Goal: Task Accomplishment & Management: Use online tool/utility

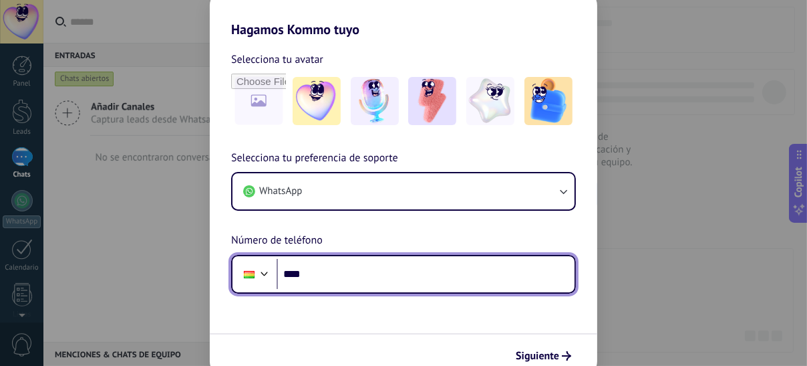
click at [346, 275] on input "****" at bounding box center [426, 274] width 298 height 31
type input "**********"
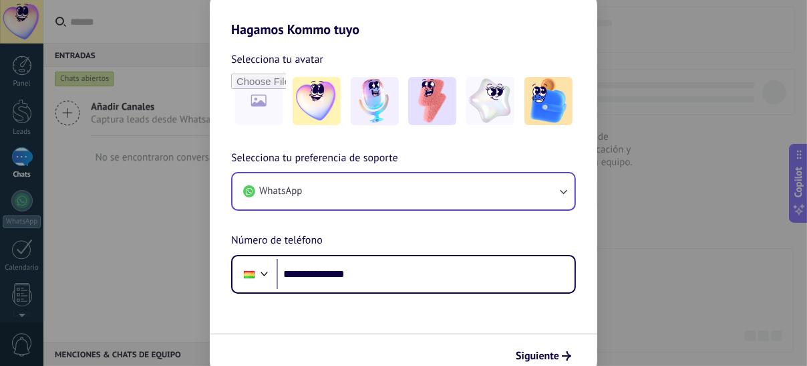
drag, startPoint x: 349, startPoint y: 166, endPoint x: 357, endPoint y: 188, distance: 24.1
click at [353, 180] on div "**********" at bounding box center [404, 222] width 388 height 144
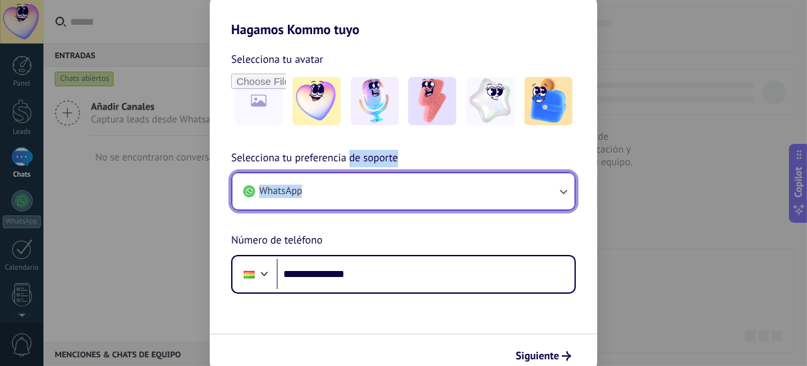
click at [357, 188] on button "WhatsApp" at bounding box center [404, 191] width 342 height 36
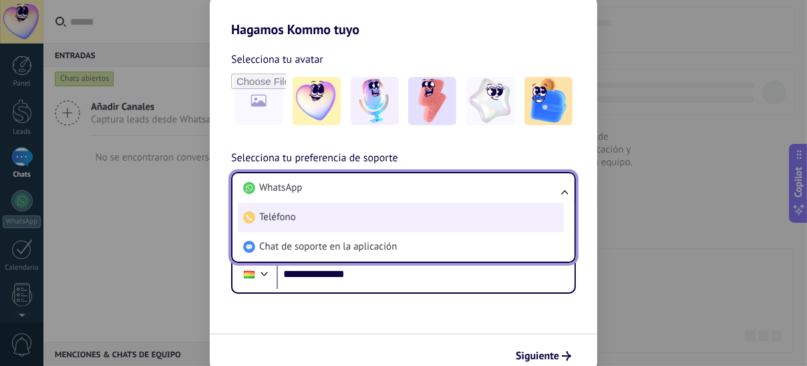
click at [350, 203] on li "Teléfono" at bounding box center [401, 217] width 326 height 29
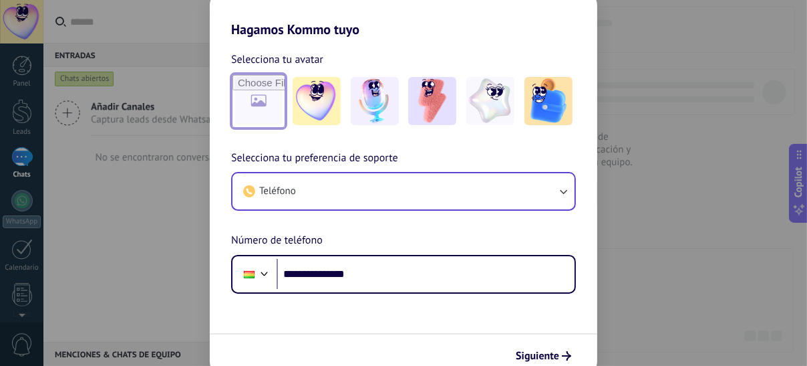
click at [267, 115] on input "file" at bounding box center [259, 101] width 52 height 52
click at [461, 94] on div at bounding box center [403, 101] width 345 height 55
click at [560, 351] on span "Siguiente" at bounding box center [543, 355] width 55 height 9
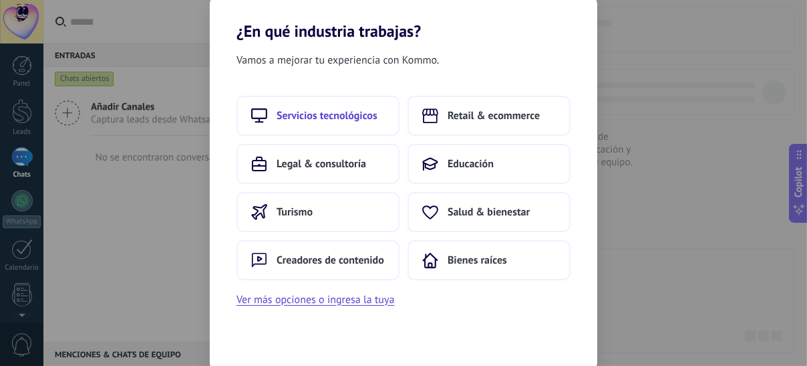
click at [330, 126] on button "Servicios tecnológicos" at bounding box center [318, 116] width 163 height 40
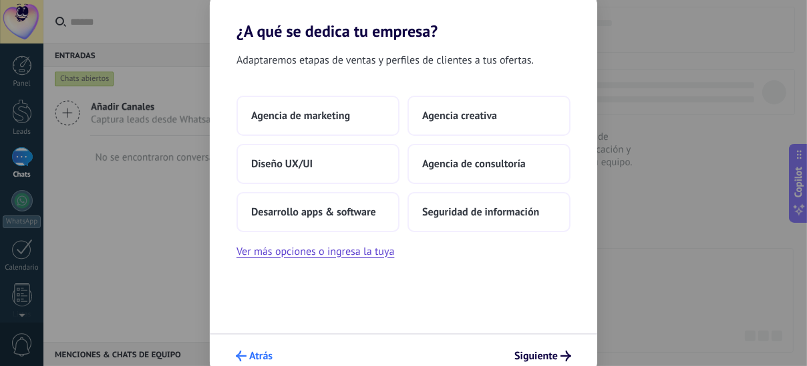
click at [260, 358] on span "Atrás" at bounding box center [260, 355] width 23 height 9
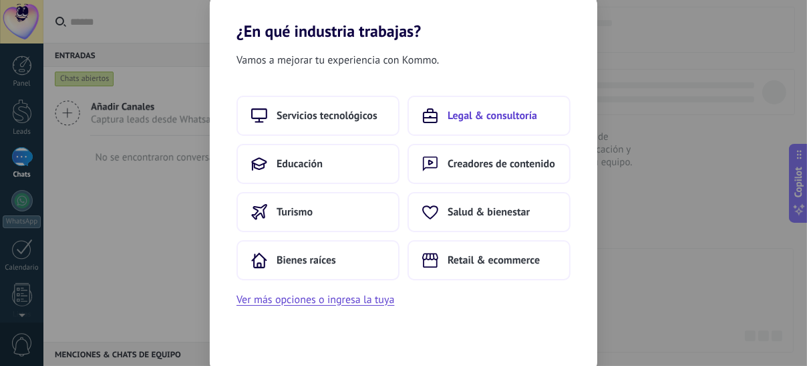
click at [493, 117] on span "Legal & consultoría" at bounding box center [493, 115] width 90 height 13
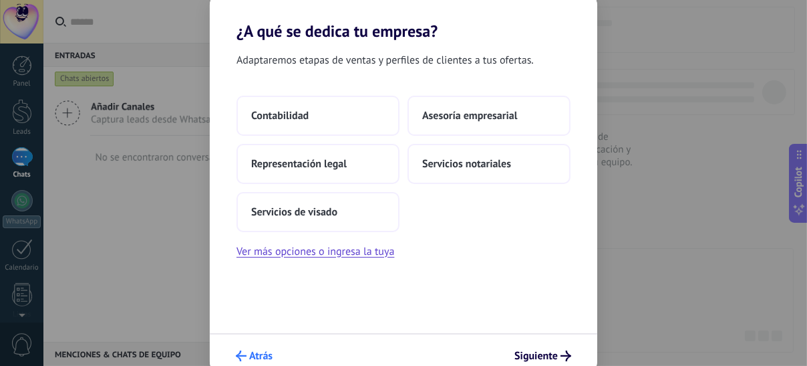
click at [267, 356] on span "Atrás" at bounding box center [260, 355] width 23 height 9
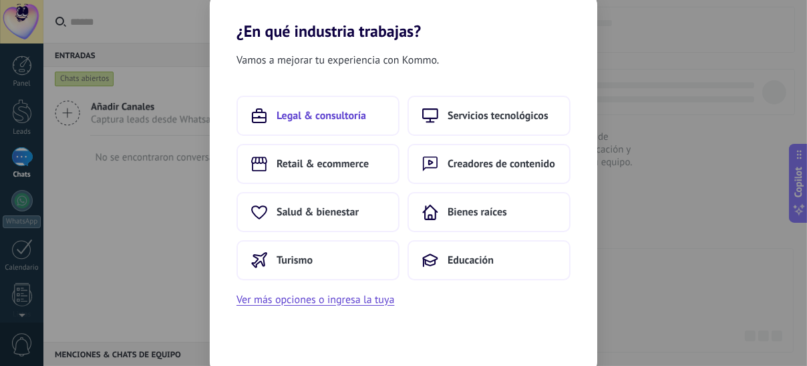
click at [308, 117] on span "Legal & consultoría" at bounding box center [322, 115] width 90 height 13
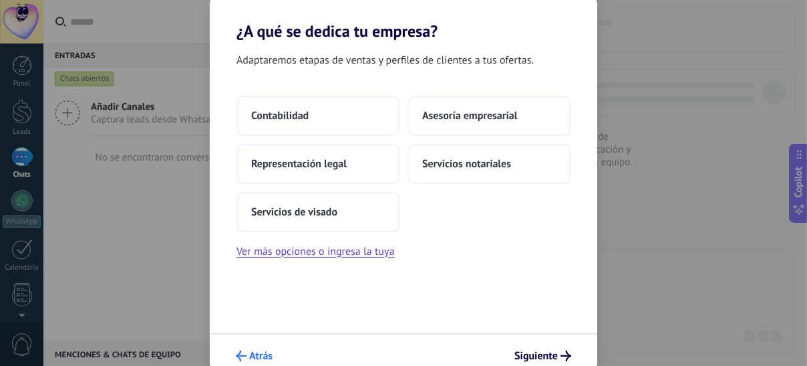
click at [261, 351] on span "Atrás" at bounding box center [260, 355] width 23 height 9
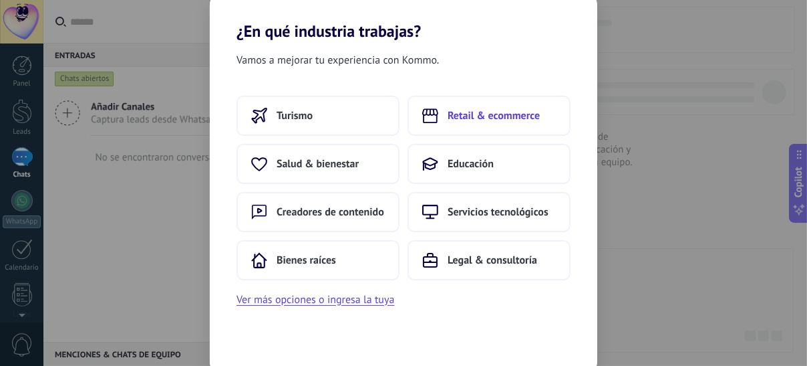
click at [465, 120] on span "Retail & ecommerce" at bounding box center [494, 115] width 92 height 13
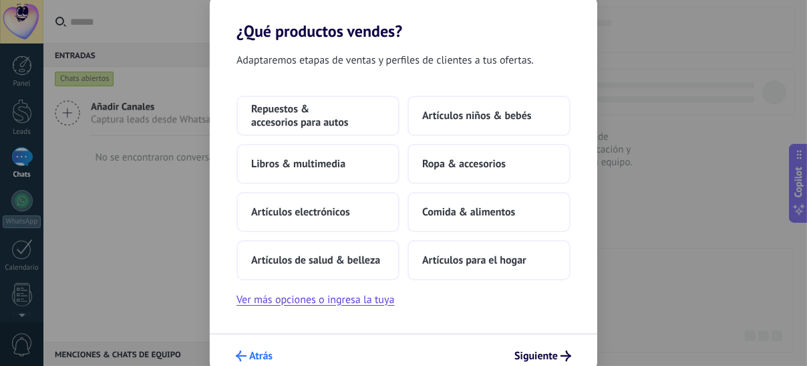
click at [273, 348] on button "Atrás" at bounding box center [254, 355] width 49 height 23
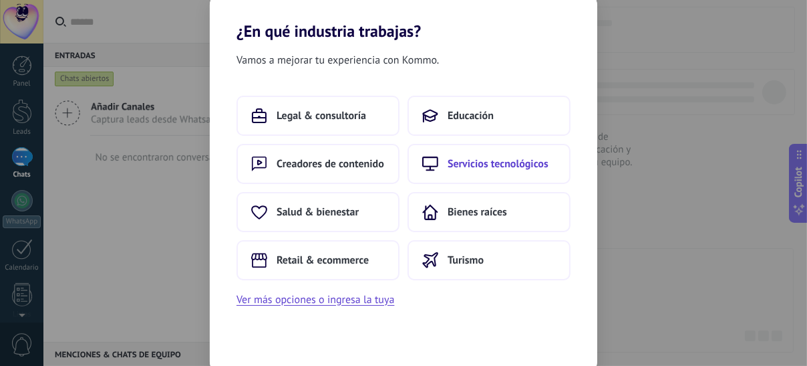
click at [496, 148] on button "Servicios tecnológicos" at bounding box center [489, 164] width 163 height 40
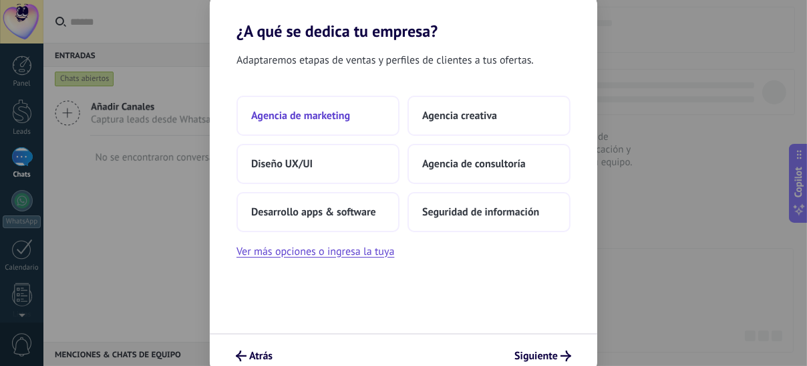
click at [284, 127] on button "Agencia de marketing" at bounding box center [318, 116] width 163 height 40
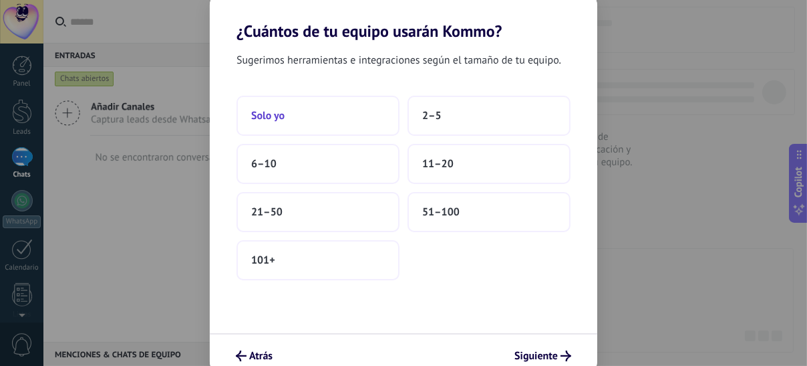
click at [311, 123] on button "Solo yo" at bounding box center [318, 116] width 163 height 40
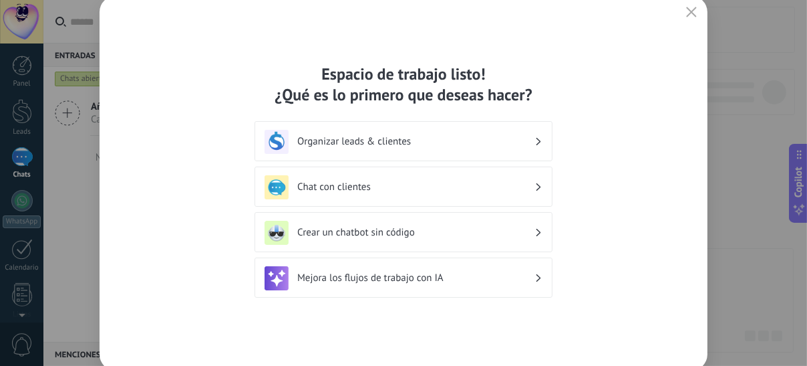
click at [327, 229] on h3 "Crear un chatbot sin código" at bounding box center [415, 232] width 237 height 13
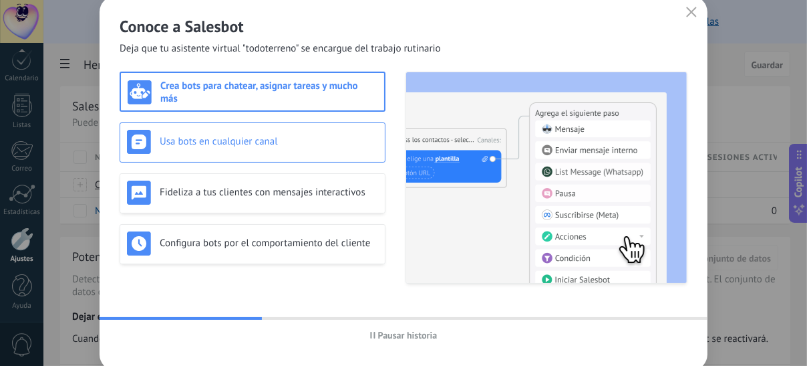
click at [261, 141] on h3 "Usa bots en cualquier canal" at bounding box center [269, 141] width 219 height 13
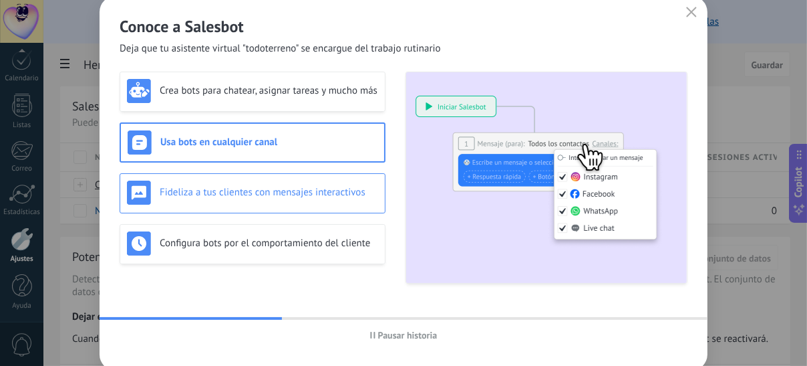
click at [275, 197] on h3 "Fideliza a tus clientes con mensajes interactivos" at bounding box center [269, 192] width 219 height 13
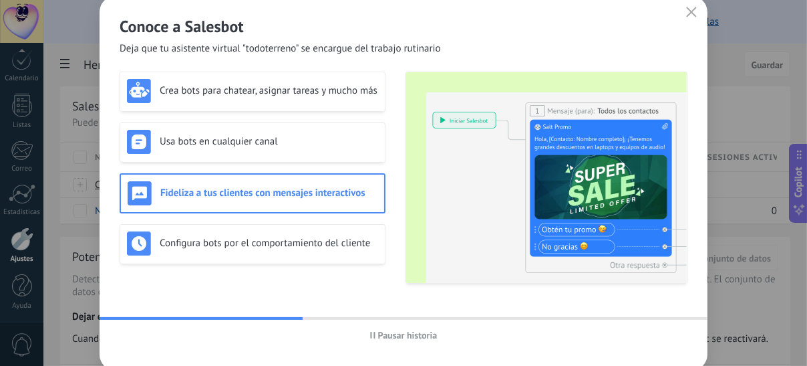
click at [280, 218] on div "Crea bots para chatear, asignar tareas y mucho más Usa bots en cualquier canal …" at bounding box center [253, 178] width 266 height 212
click at [287, 147] on h3 "Usa bots en cualquier canal" at bounding box center [269, 141] width 219 height 13
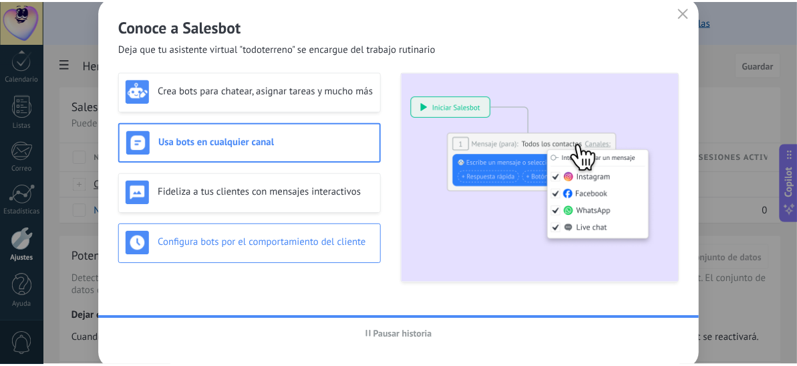
scroll to position [7, 0]
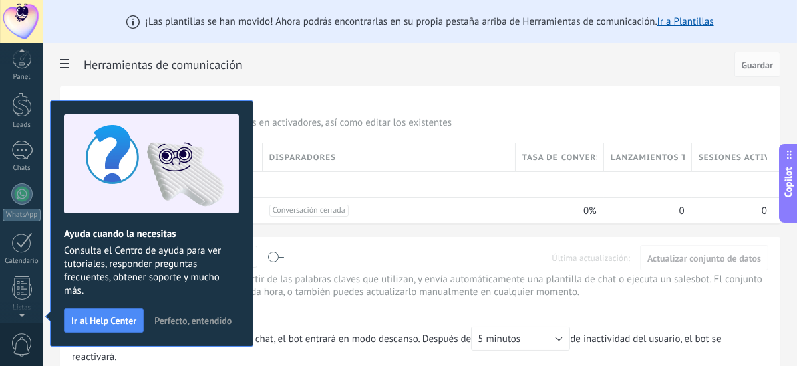
click at [179, 316] on span "Perfecto, entendido" at bounding box center [193, 320] width 78 height 9
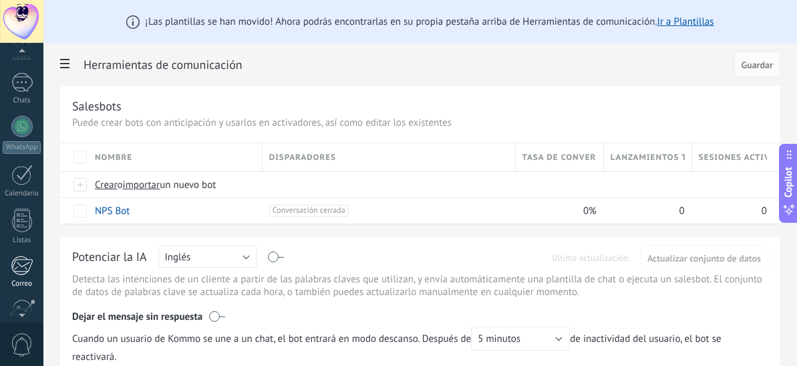
scroll to position [0, 0]
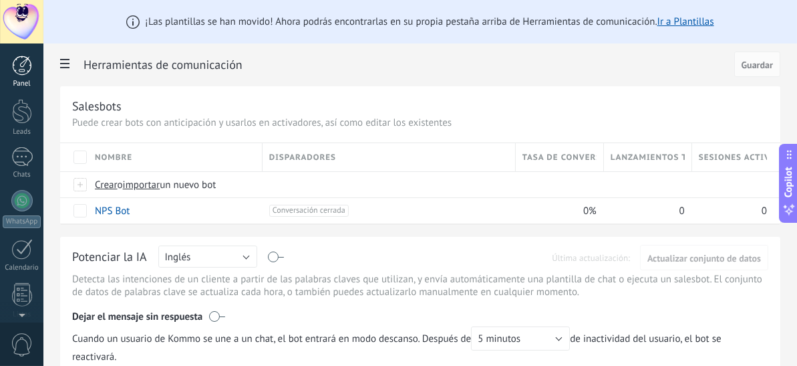
click at [20, 65] on div at bounding box center [22, 65] width 20 height 20
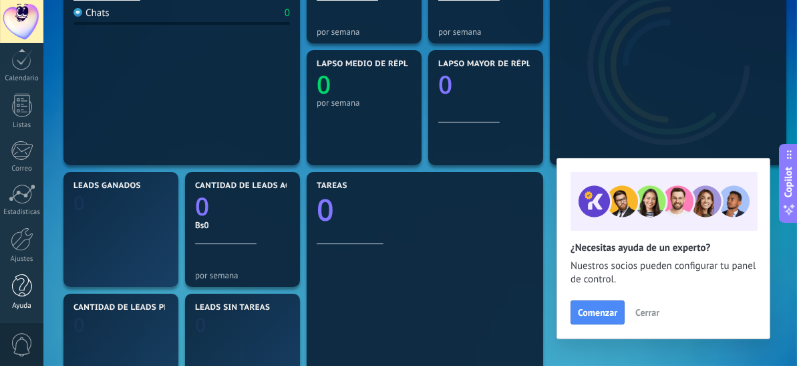
scroll to position [334, 0]
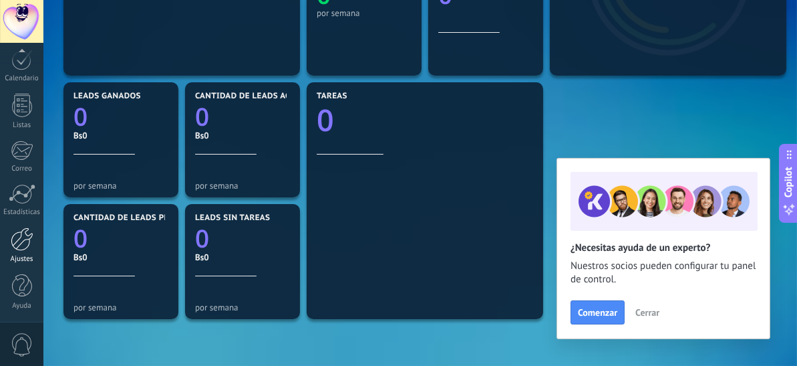
click at [19, 241] on div at bounding box center [22, 238] width 23 height 23
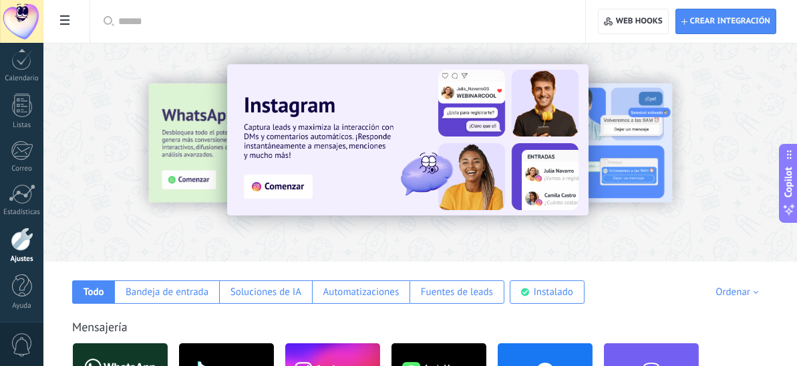
click at [478, 237] on div at bounding box center [420, 149] width 754 height 192
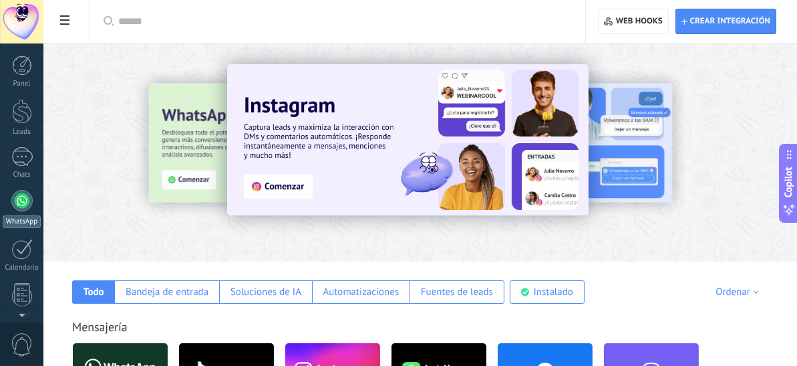
click at [33, 201] on link "WhatsApp" at bounding box center [21, 209] width 43 height 38
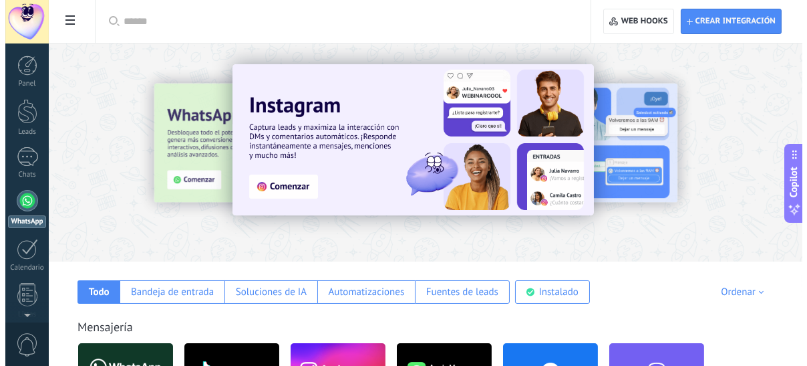
scroll to position [38, 0]
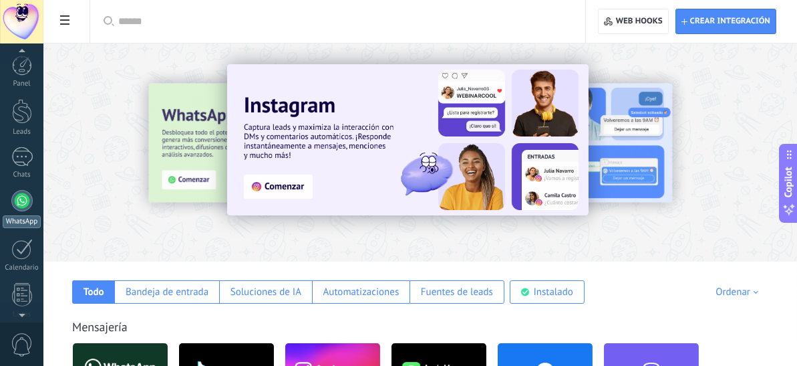
click at [17, 212] on link "WhatsApp" at bounding box center [21, 209] width 43 height 38
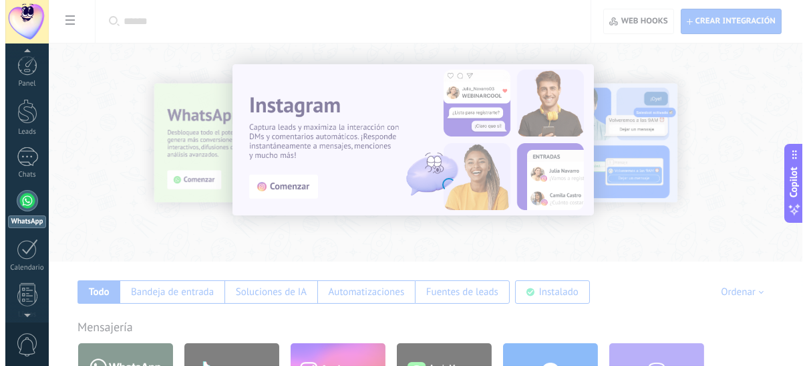
scroll to position [38, 0]
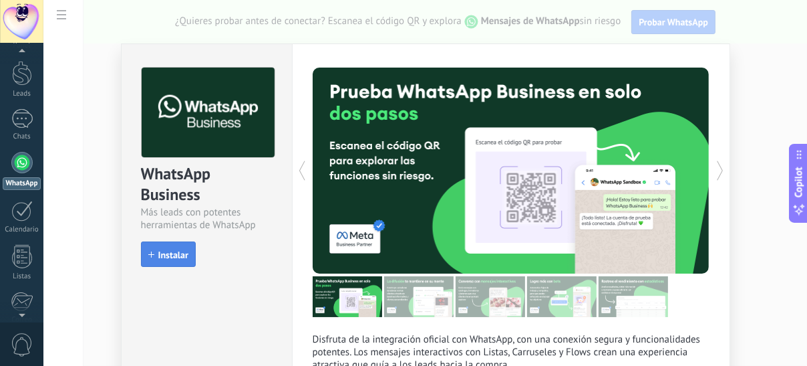
click at [141, 250] on button "Instalar" at bounding box center [168, 253] width 55 height 25
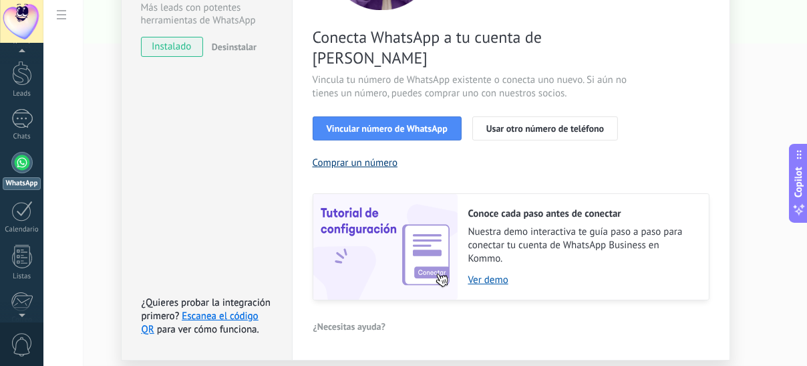
scroll to position [227, 0]
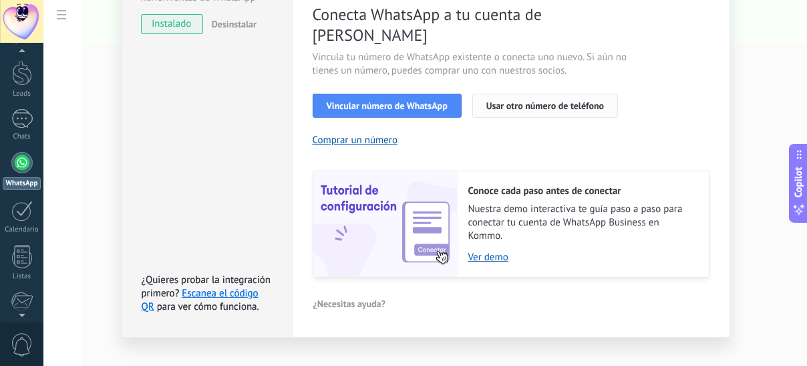
click at [509, 101] on span "Usar otro número de teléfono" at bounding box center [546, 105] width 118 height 9
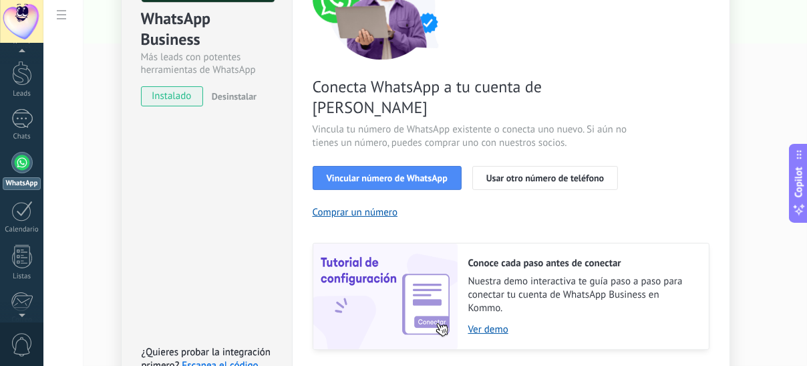
scroll to position [94, 0]
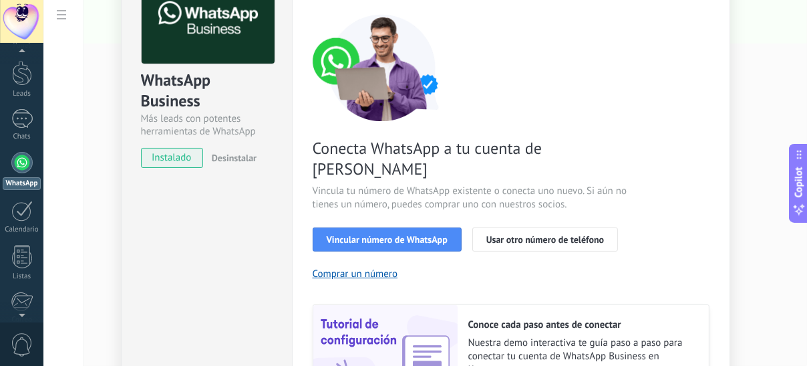
click at [369, 237] on div "Conecta WhatsApp a tu cuenta de Kommo Vincula tu número de WhatsApp existente o…" at bounding box center [511, 212] width 397 height 397
click at [374, 235] on span "Vincular número de WhatsApp" at bounding box center [387, 239] width 121 height 9
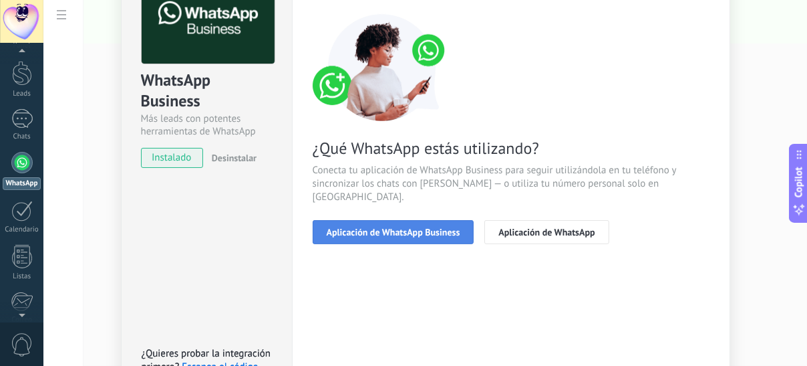
click at [454, 227] on span "Aplicación de WhatsApp Business" at bounding box center [394, 231] width 134 height 9
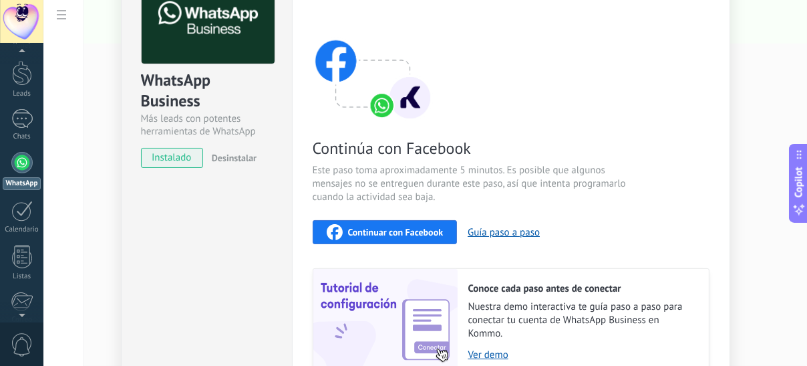
click at [605, 188] on span "Este paso toma aproximadamente 5 minutos. Es posible que algunos mensajes no se…" at bounding box center [472, 184] width 318 height 40
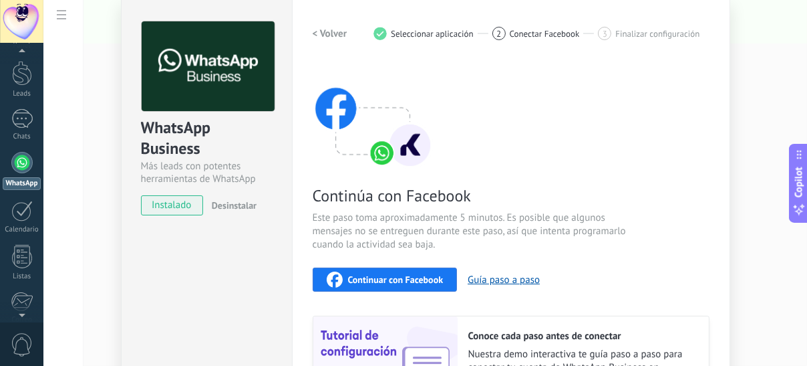
scroll to position [67, 0]
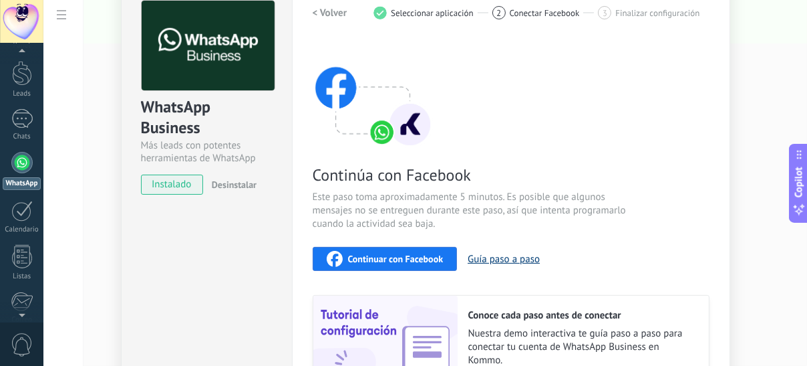
click at [493, 254] on button "Guía paso a paso" at bounding box center [504, 259] width 72 height 13
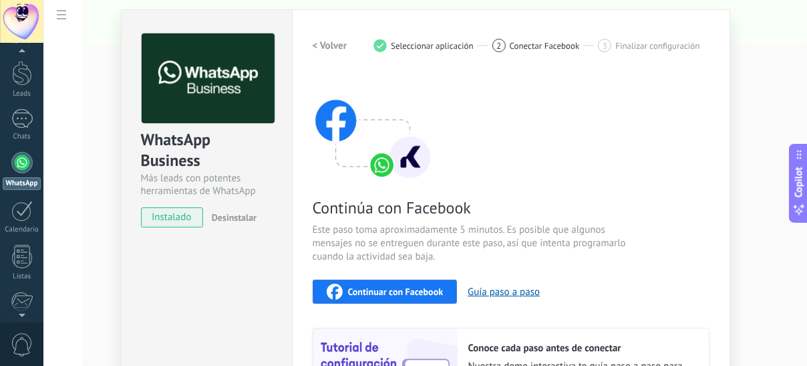
scroll to position [0, 0]
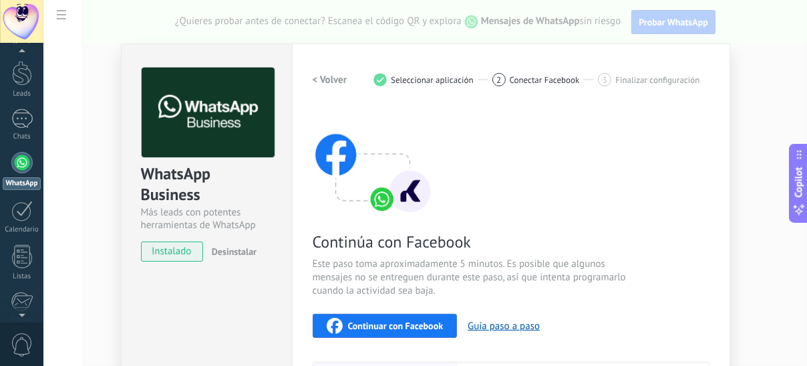
click at [59, 16] on div "WhatsApp Business Más leads con potentes herramientas de WhatsApp instalado Des…" at bounding box center [425, 183] width 764 height 366
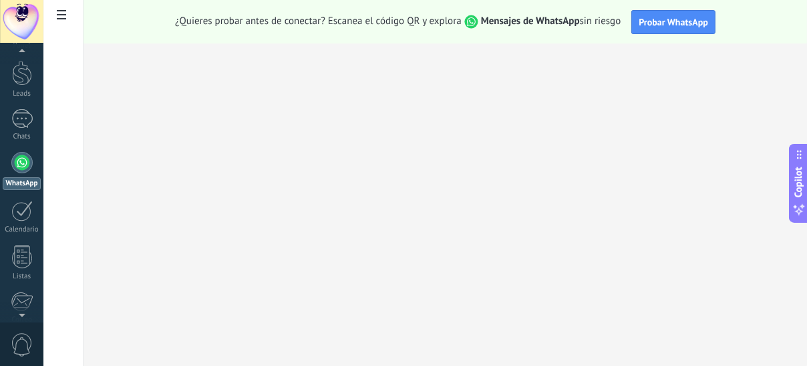
click at [59, 16] on icon at bounding box center [61, 14] width 9 height 9
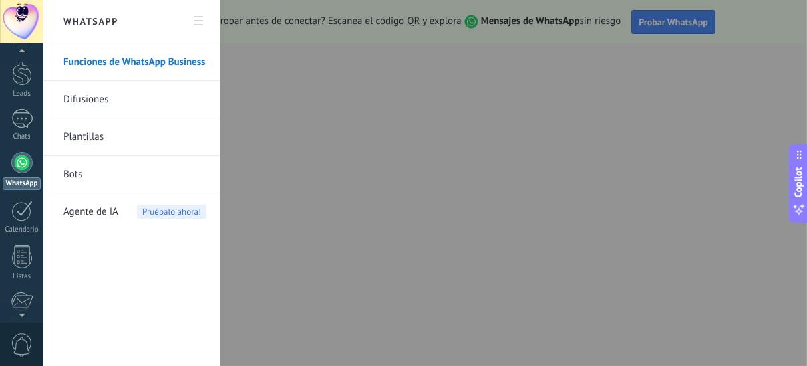
click at [392, 211] on div at bounding box center [403, 183] width 807 height 366
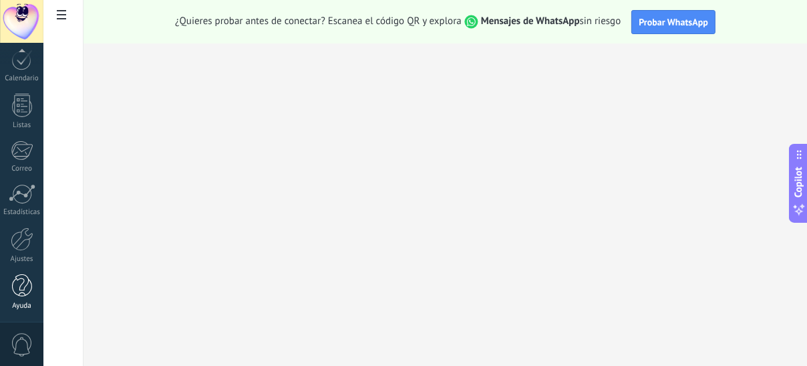
click at [22, 295] on div at bounding box center [22, 285] width 20 height 23
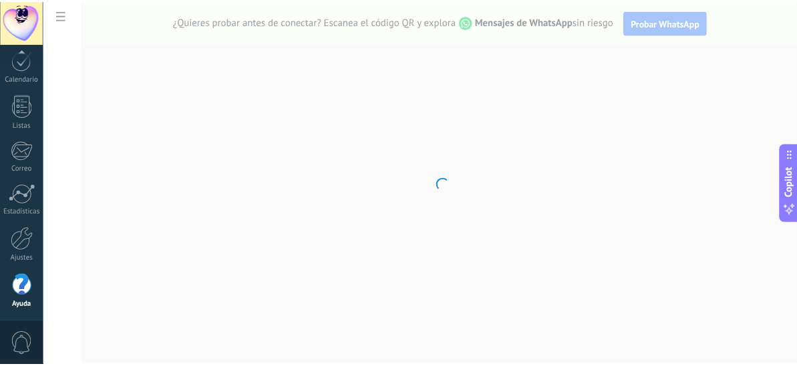
scroll to position [189, 0]
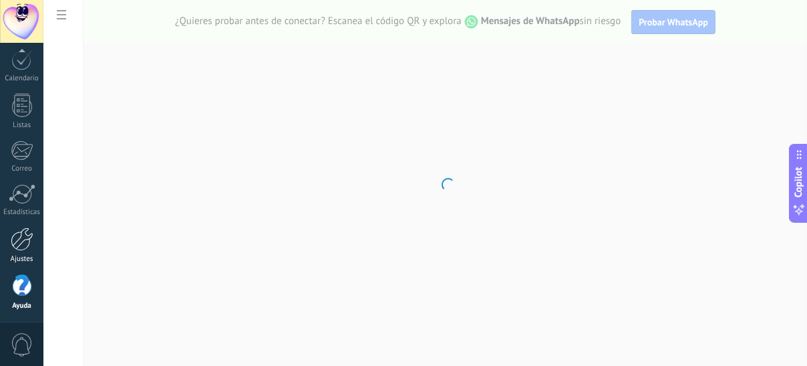
click at [19, 245] on div at bounding box center [22, 238] width 23 height 23
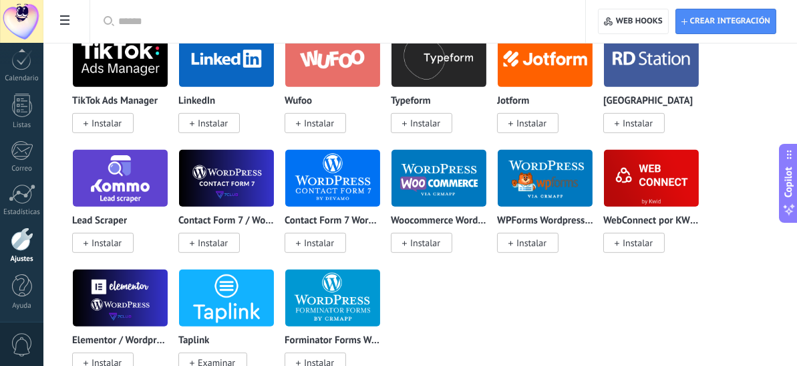
scroll to position [1938, 0]
